Goal: Task Accomplishment & Management: Manage account settings

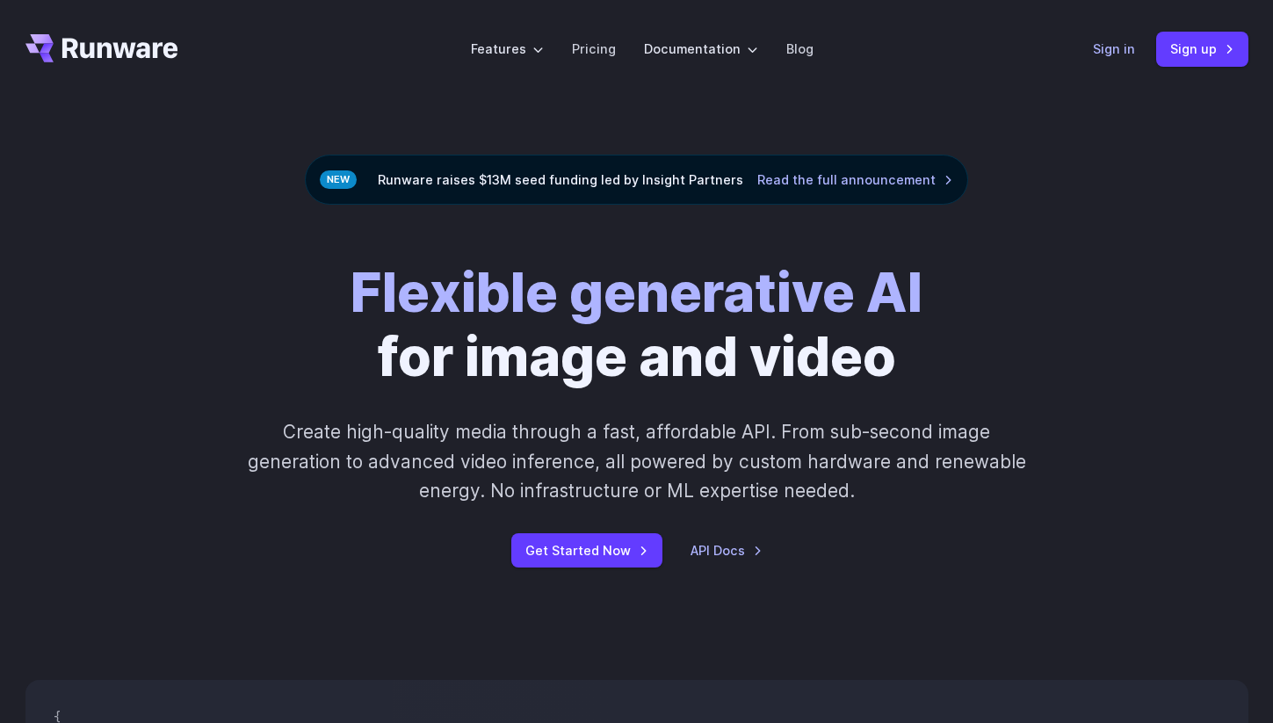
click at [1115, 55] on link "Sign in" at bounding box center [1114, 49] width 42 height 20
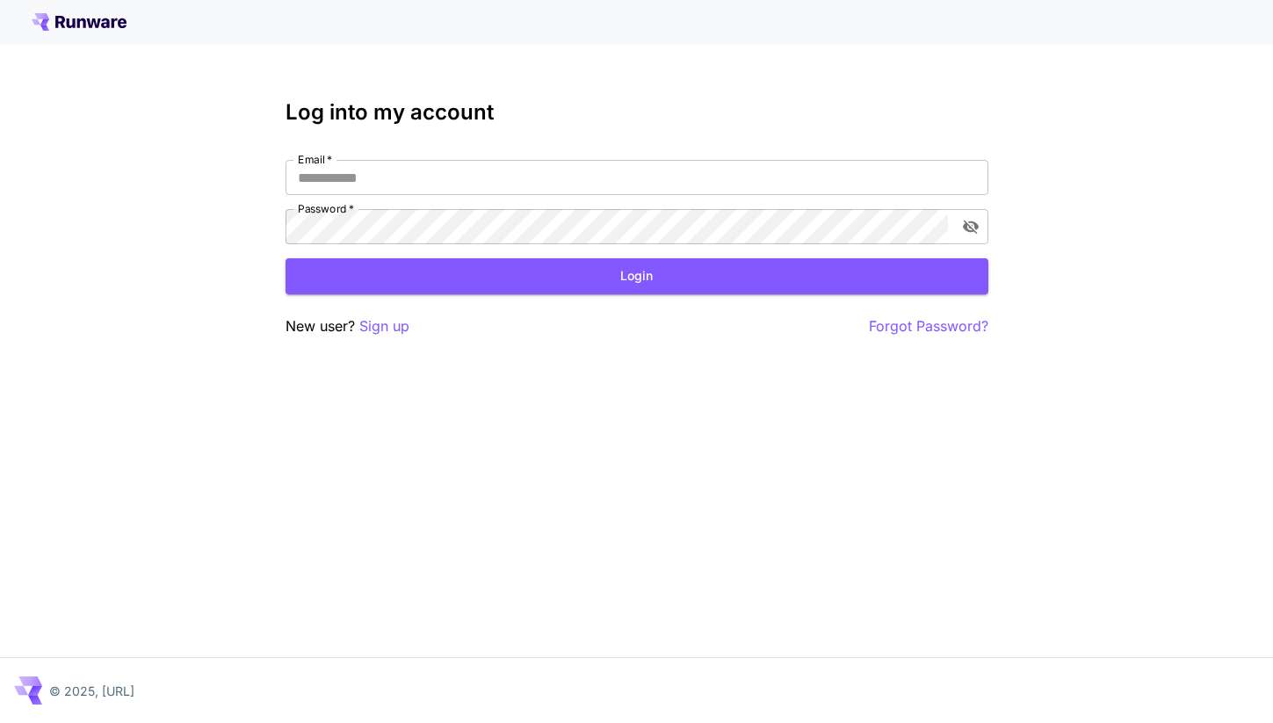
type input "**********"
click at [560, 293] on button "Login" at bounding box center [636, 276] width 703 height 36
